Goal: Task Accomplishment & Management: Complete application form

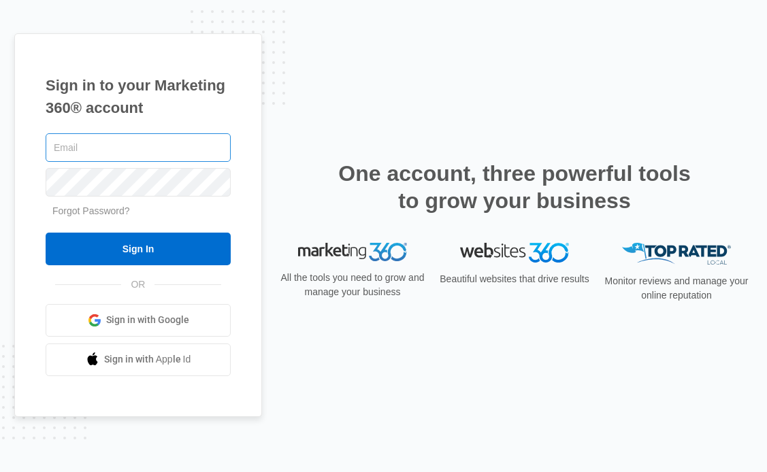
click at [165, 150] on input "text" at bounding box center [138, 147] width 185 height 29
type input "[EMAIL_ADDRESS][DOMAIN_NAME]"
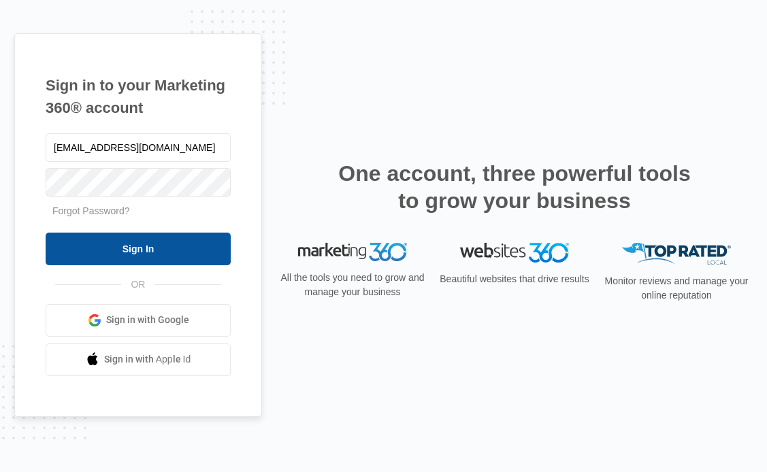
click at [120, 248] on input "Sign In" at bounding box center [138, 249] width 185 height 33
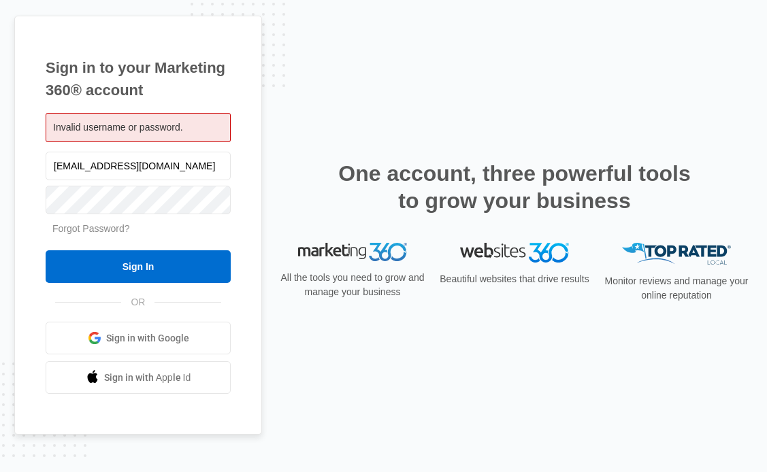
click at [92, 227] on link "Forgot Password?" at bounding box center [91, 228] width 78 height 11
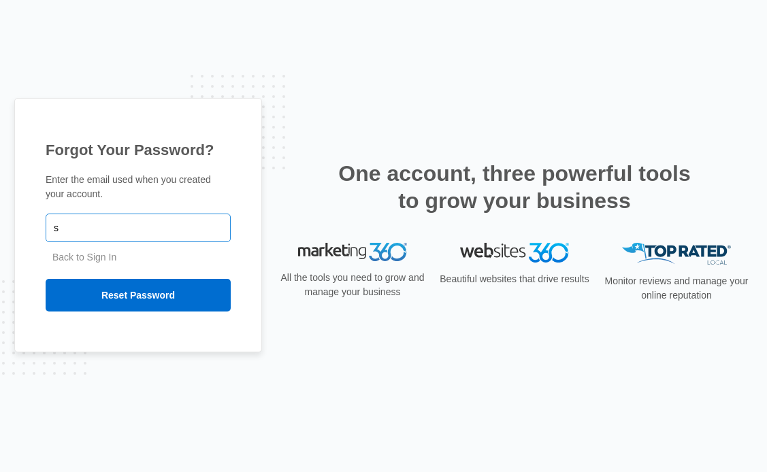
type input "[EMAIL_ADDRESS][DOMAIN_NAME]"
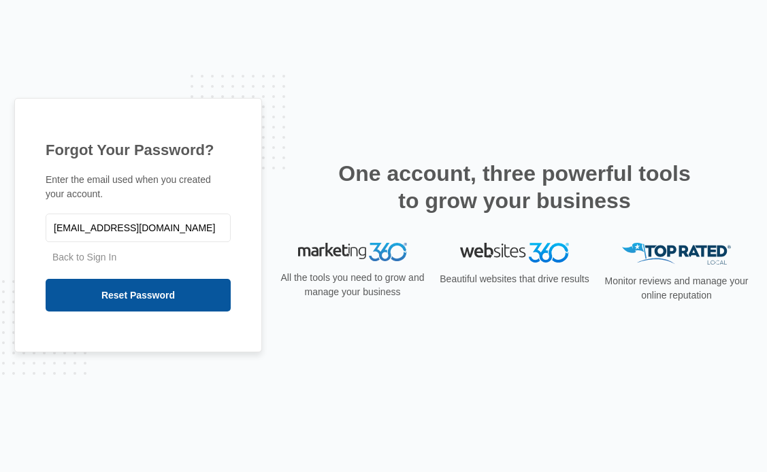
click at [142, 293] on input "Reset Password" at bounding box center [138, 295] width 185 height 33
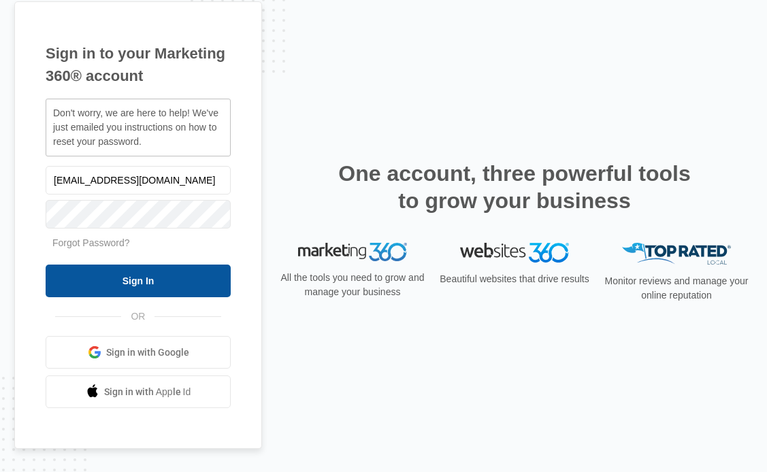
click at [84, 297] on input "Sign In" at bounding box center [138, 281] width 185 height 33
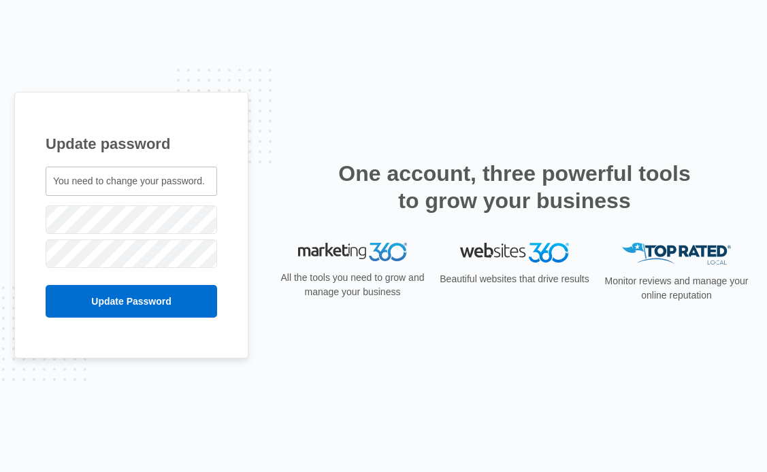
click at [150, 319] on div "Update password You need to change your password. sweetthangbakedgoodies@gmail.…" at bounding box center [131, 225] width 234 height 267
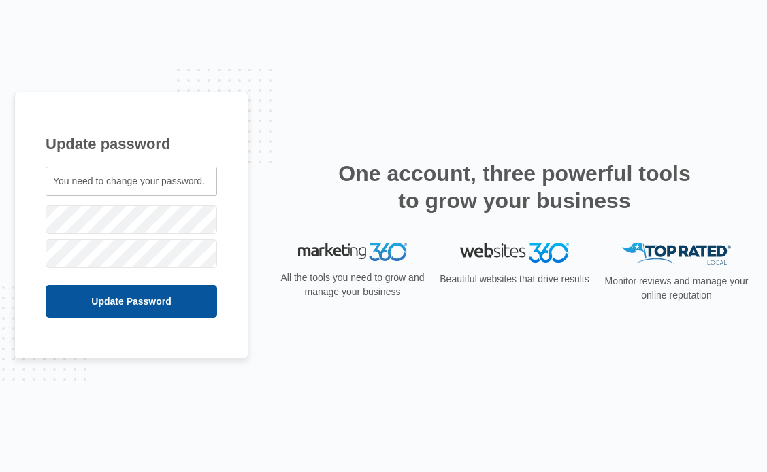
click at [148, 309] on input "Update Password" at bounding box center [131, 301] width 171 height 33
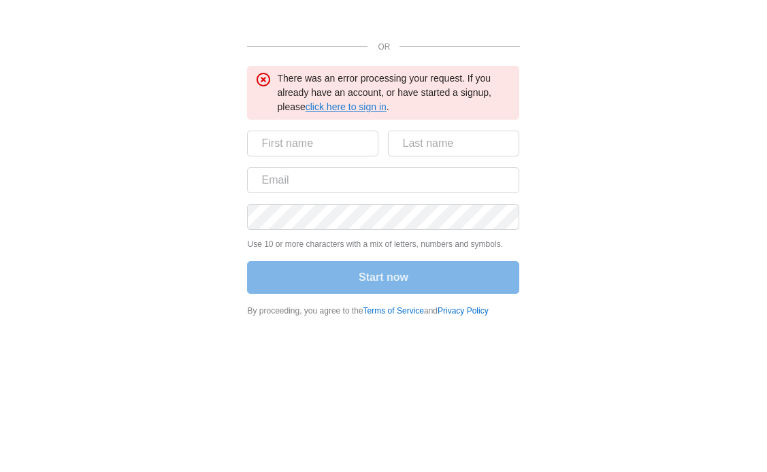
click at [363, 111] on link "click here to sign in" at bounding box center [346, 106] width 81 height 11
click at [326, 106] on link "click here to sign in" at bounding box center [346, 106] width 81 height 11
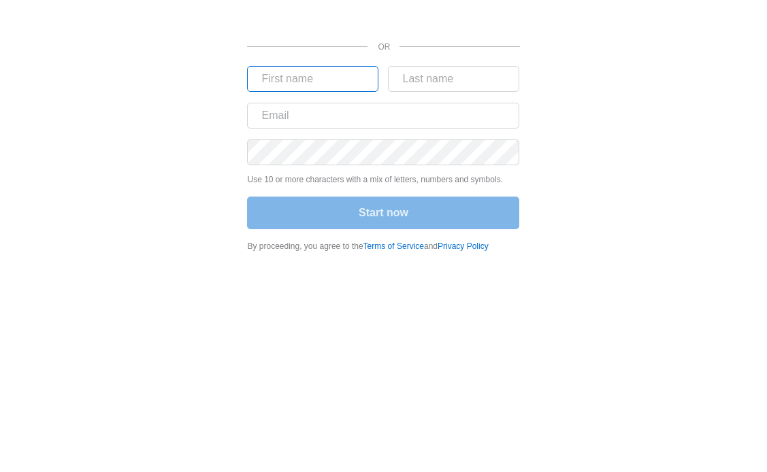
click at [310, 78] on input "text" at bounding box center [312, 79] width 131 height 26
type input "[PERSON_NAME]"
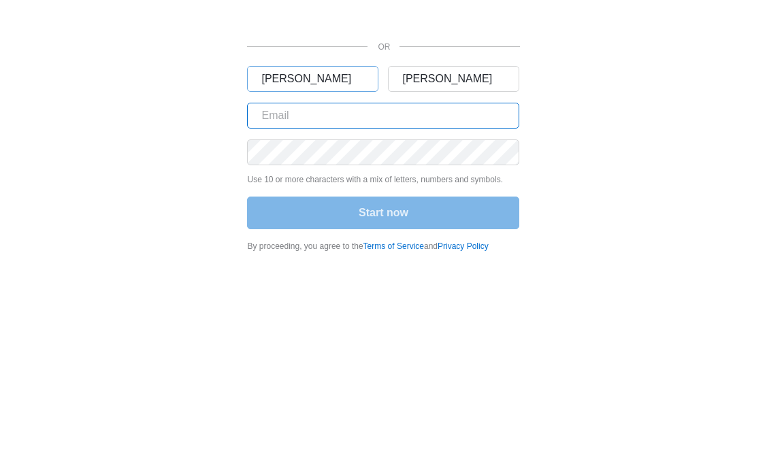
type input "[EMAIL_ADDRESS][DOMAIN_NAME]"
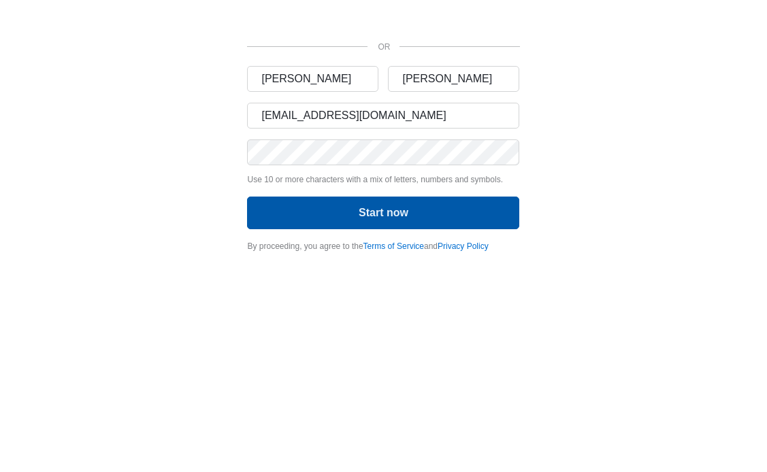
click at [368, 226] on button "Start now" at bounding box center [383, 213] width 272 height 33
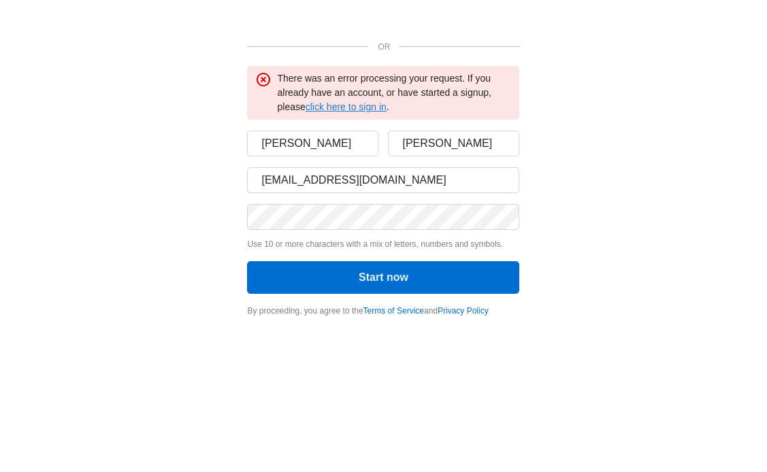
click at [357, 104] on link "click here to sign in" at bounding box center [346, 106] width 81 height 11
